Goal: Navigation & Orientation: Find specific page/section

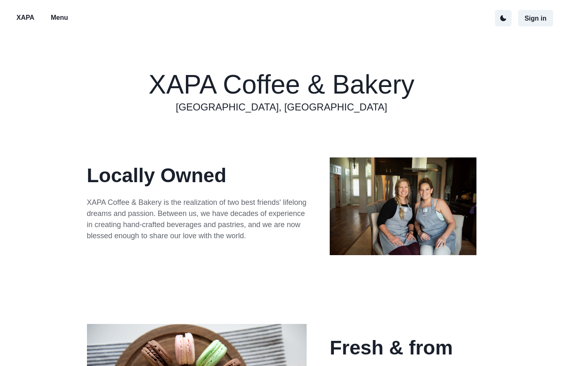
click at [65, 23] on p "Menu" at bounding box center [59, 18] width 17 height 10
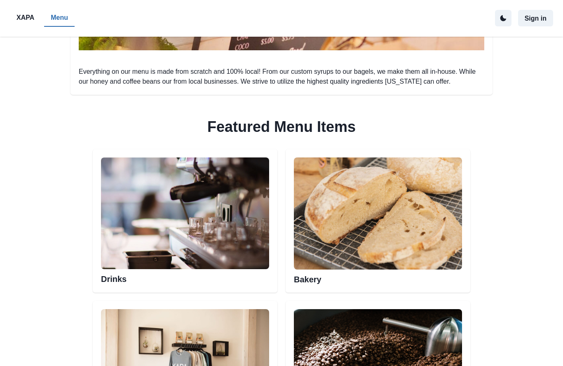
scroll to position [319, 0]
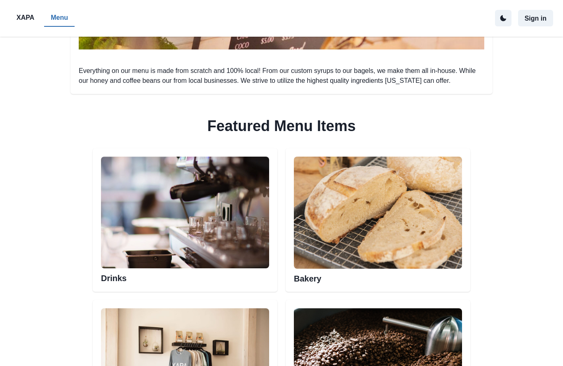
click at [125, 287] on div "Drinks" at bounding box center [185, 221] width 185 height 144
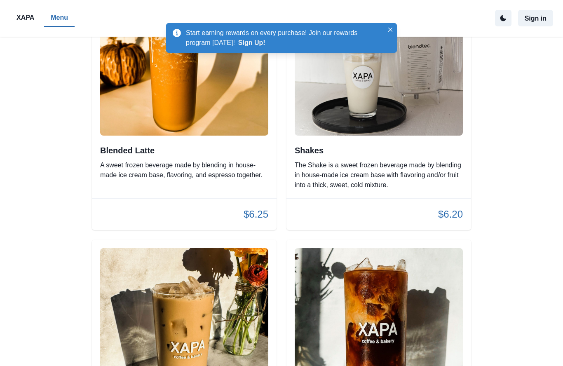
scroll to position [1532, 0]
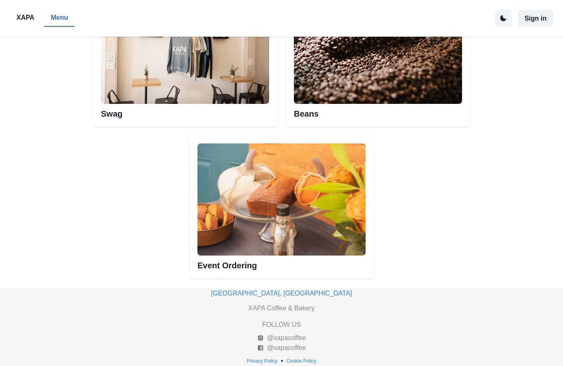
scroll to position [320, 0]
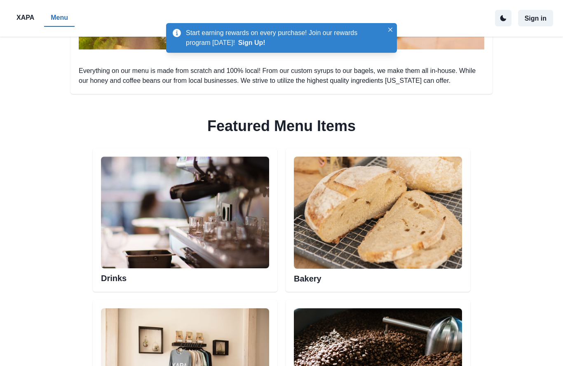
click at [342, 246] on img at bounding box center [378, 213] width 168 height 112
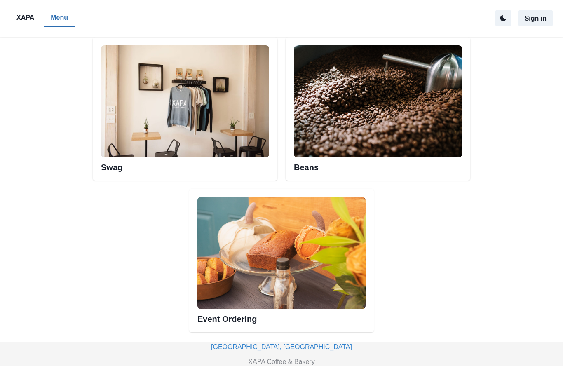
scroll to position [583, 0]
